Goal: Check status

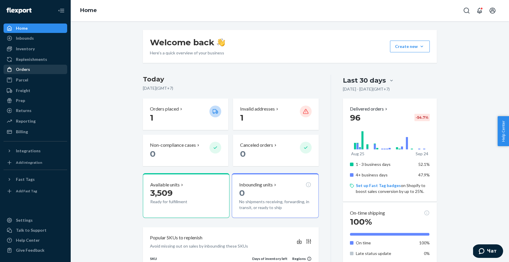
click at [39, 65] on div "Orders" at bounding box center [35, 69] width 62 height 8
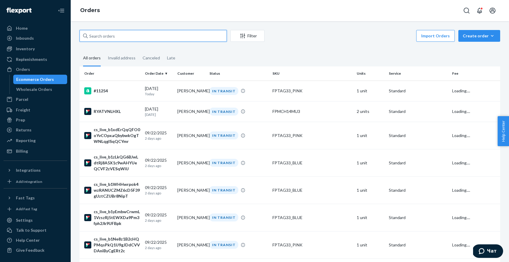
click at [152, 35] on input "text" at bounding box center [152, 36] width 147 height 12
paste input "[PERSON_NAME]"
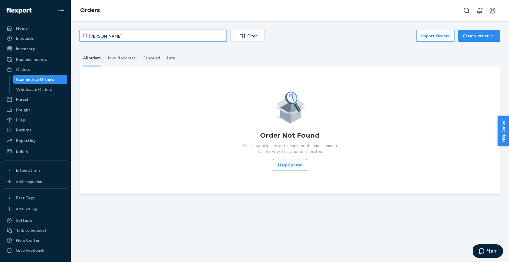
type input "[PERSON_NAME]"
